Goal: Information Seeking & Learning: Learn about a topic

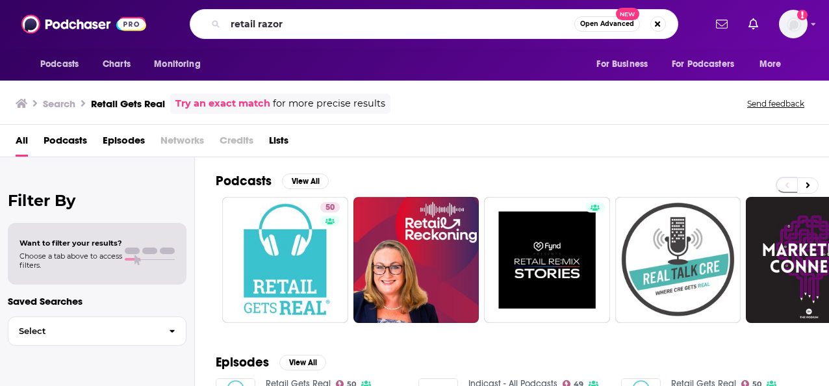
type input "retail razor"
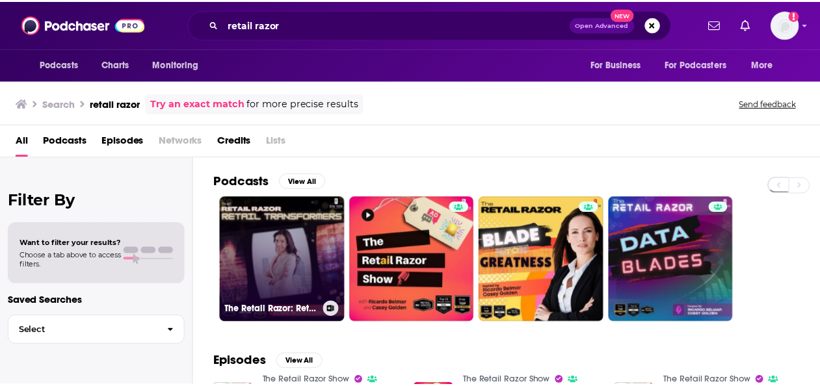
scroll to position [160, 0]
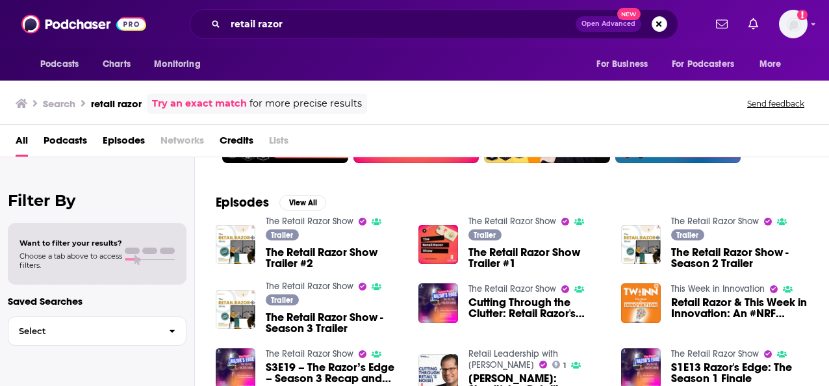
click at [315, 222] on div "Podcasts Charts Monitoring retail razor Open Advanced New For Business For Podc…" at bounding box center [414, 193] width 829 height 386
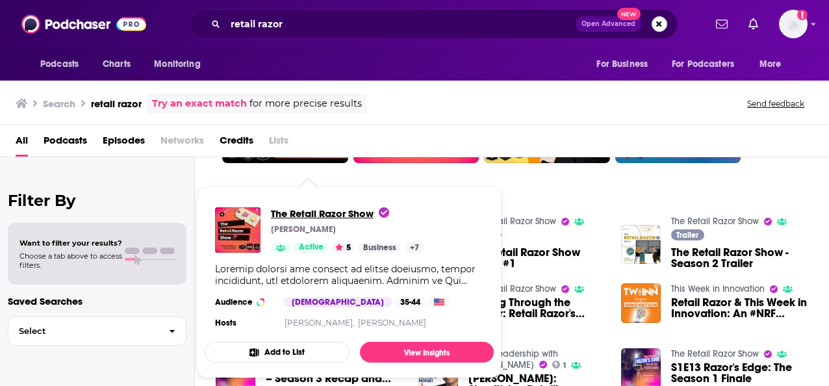
click at [310, 214] on span "The Retail Razor Show" at bounding box center [330, 213] width 118 height 12
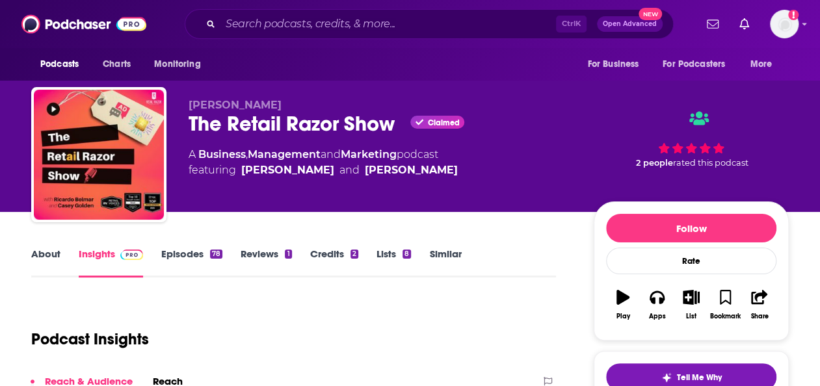
click at [187, 252] on link "Episodes 78" at bounding box center [191, 263] width 61 height 30
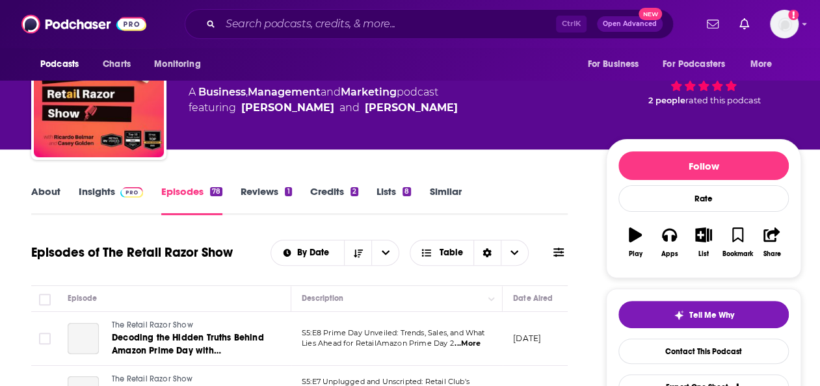
scroll to position [62, 0]
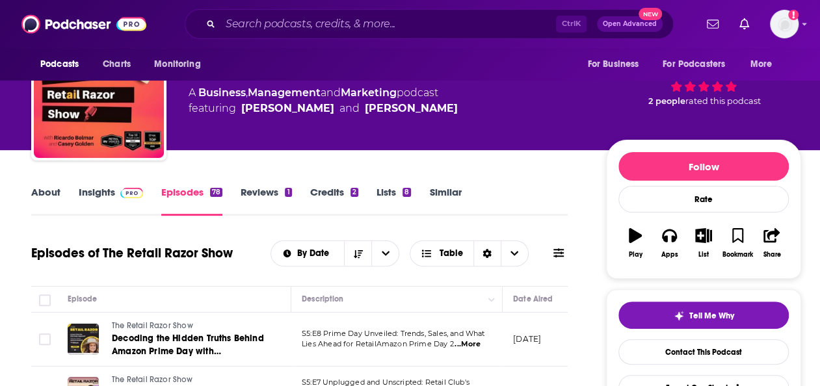
click at [115, 198] on span at bounding box center [129, 192] width 28 height 12
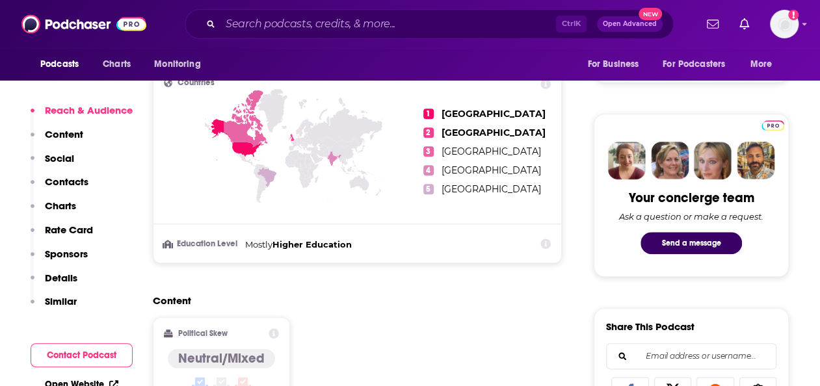
scroll to position [705, 0]
